Goal: Transaction & Acquisition: Obtain resource

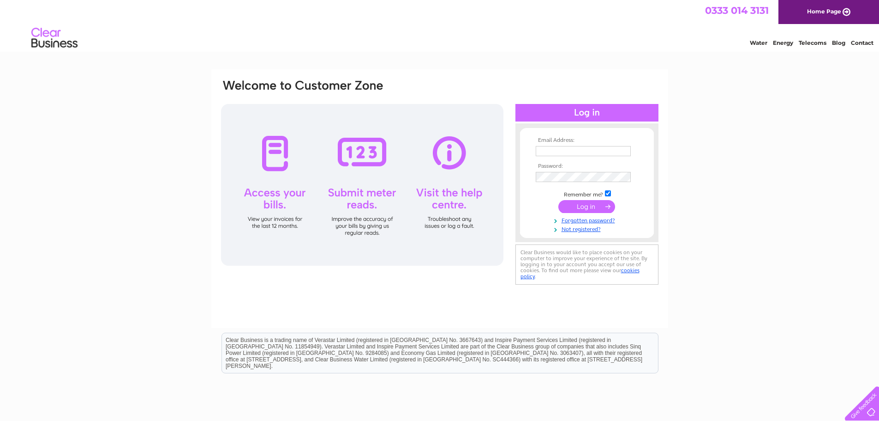
type input "[PERSON_NAME][EMAIL_ADDRESS][DOMAIN_NAME]"
click at [588, 208] on input "submit" at bounding box center [587, 206] width 57 height 13
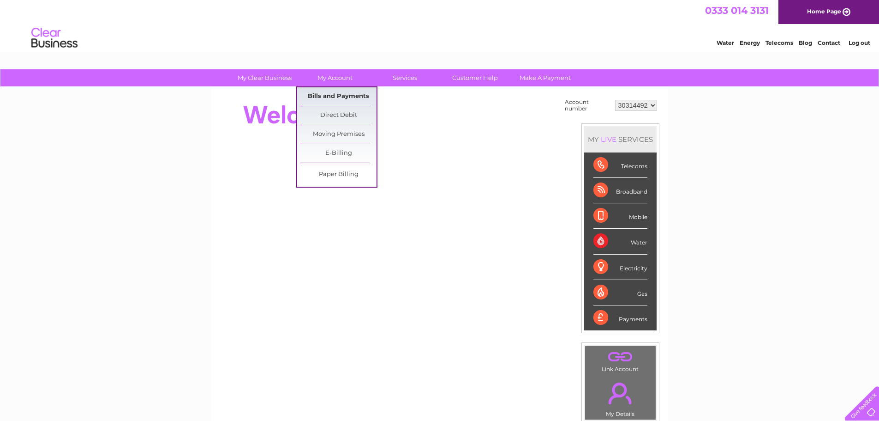
click at [338, 95] on link "Bills and Payments" at bounding box center [339, 96] width 76 height 18
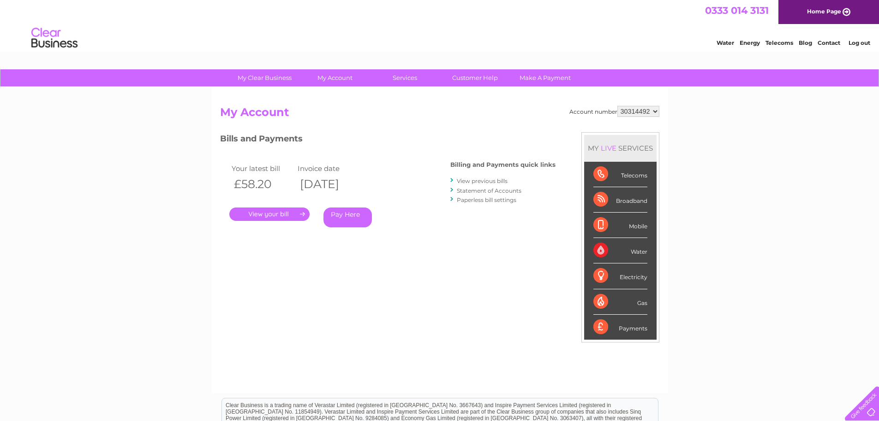
click at [278, 209] on link "." at bounding box center [269, 213] width 80 height 13
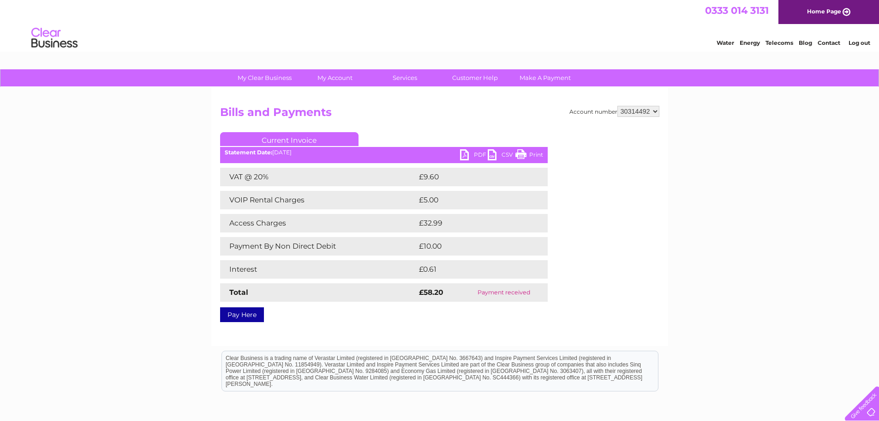
click at [474, 155] on link "PDF" at bounding box center [474, 155] width 28 height 13
drag, startPoint x: 855, startPoint y: 43, endPoint x: 827, endPoint y: 41, distance: 28.3
click at [855, 43] on link "Log out" at bounding box center [860, 42] width 22 height 7
